Goal: Information Seeking & Learning: Learn about a topic

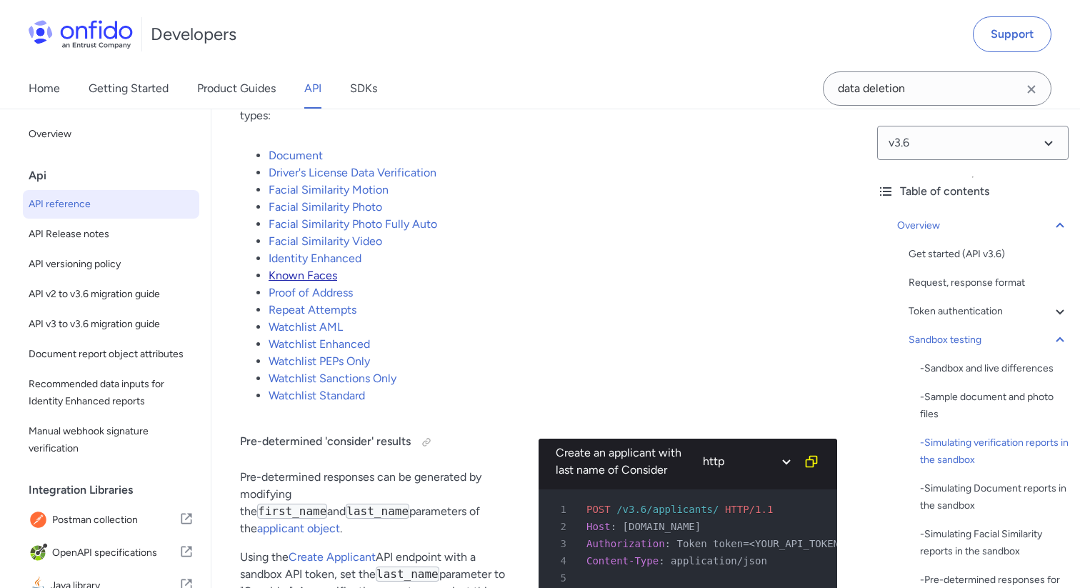
click at [304, 282] on link "Known Faces" at bounding box center [303, 276] width 69 height 14
click at [269, 269] on link "Known Faces" at bounding box center [303, 276] width 69 height 14
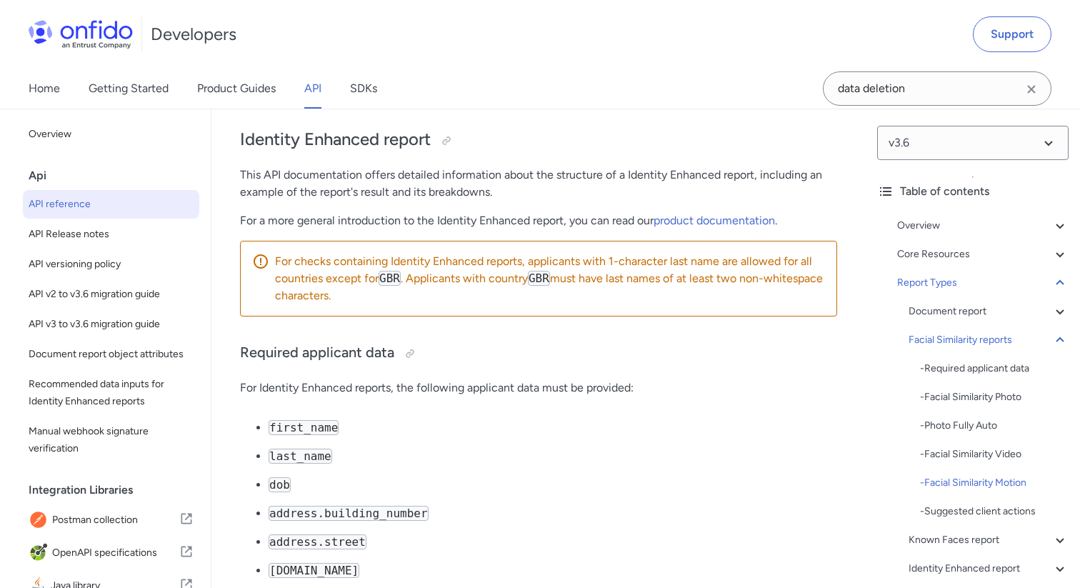
scroll to position [92894, 0]
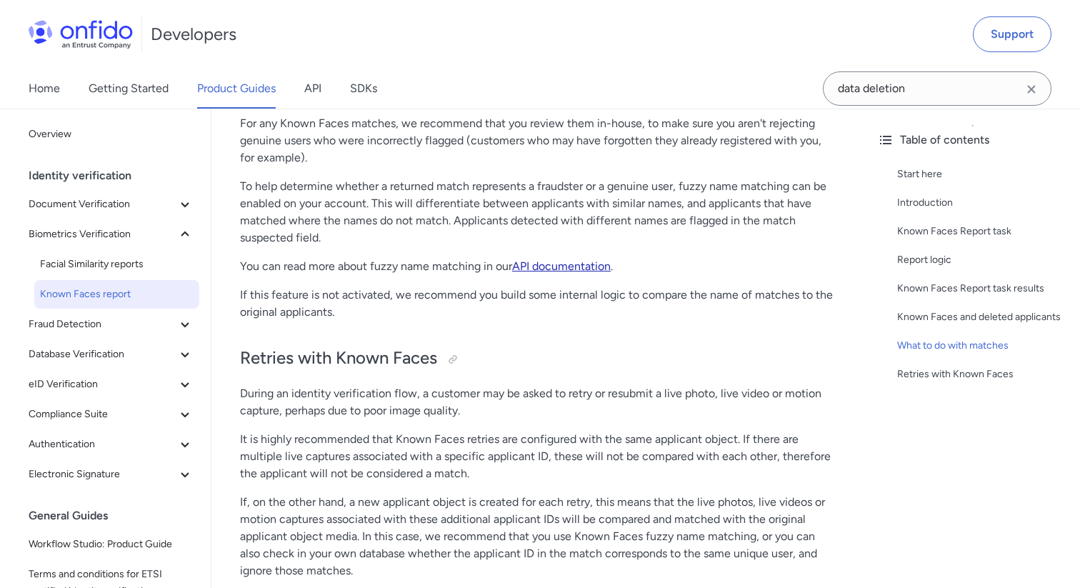
scroll to position [2362, 0]
click at [554, 275] on link "API documentation" at bounding box center [561, 268] width 99 height 14
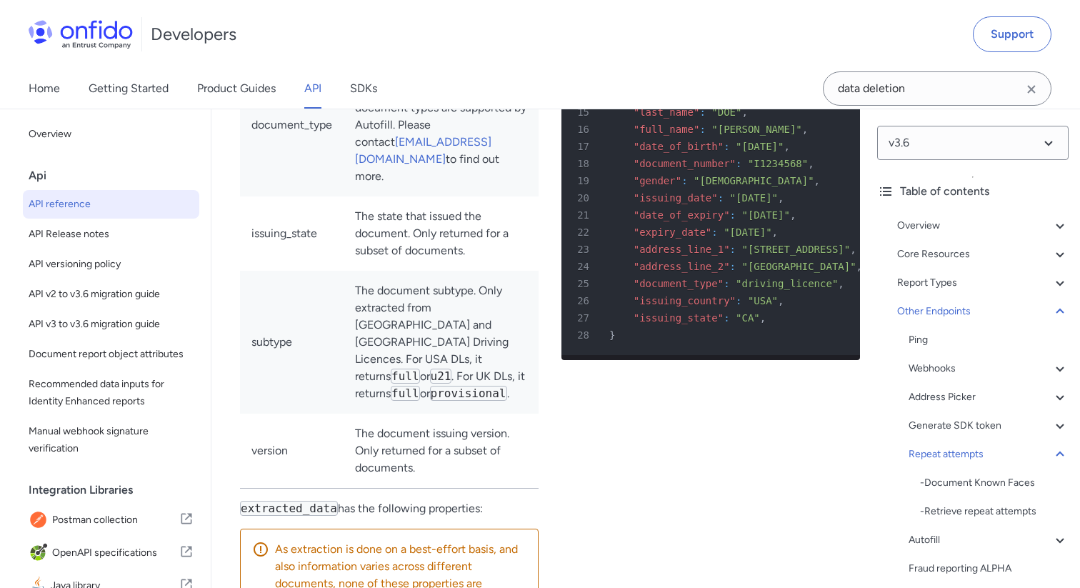
scroll to position [145652, 0]
